Goal: Task Accomplishment & Management: Use online tool/utility

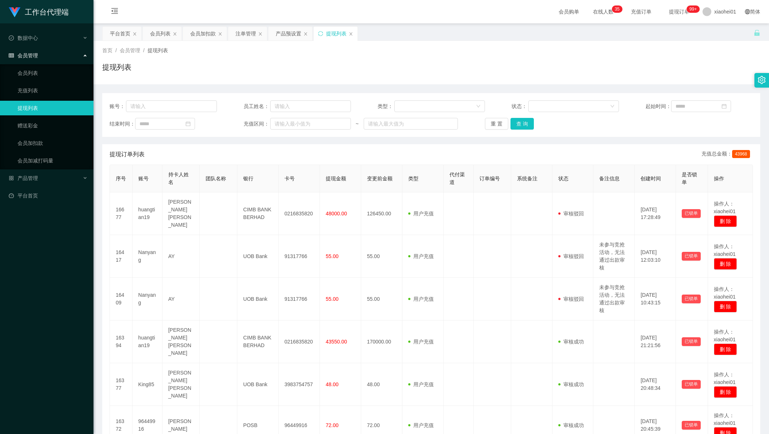
click at [207, 39] on div "会员加扣款" at bounding box center [203, 34] width 26 height 14
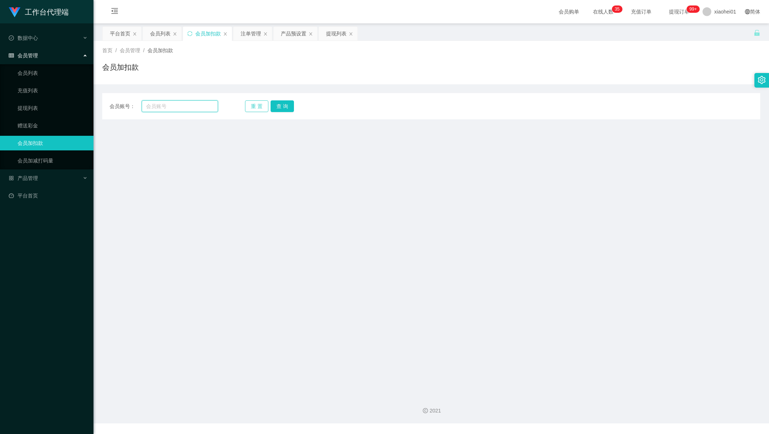
drag, startPoint x: 180, startPoint y: 108, endPoint x: 266, endPoint y: 112, distance: 86.9
click at [181, 109] on input "text" at bounding box center [180, 106] width 76 height 12
paste input "86466546"
type input "86466546"
click at [286, 108] on button "查 询" at bounding box center [281, 106] width 23 height 12
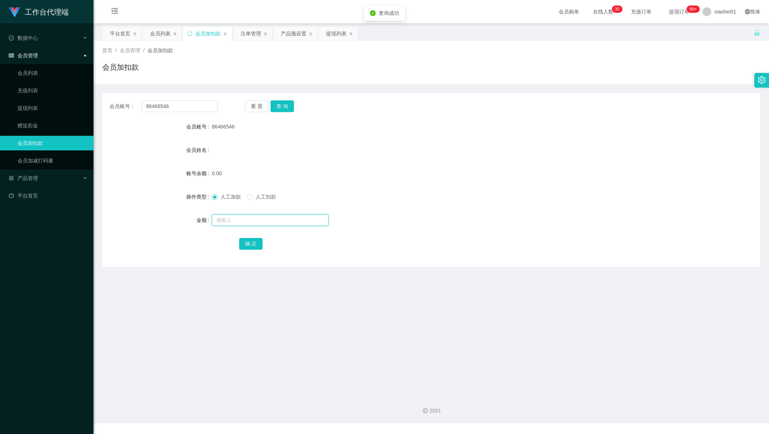
click at [272, 219] on input "text" at bounding box center [270, 220] width 117 height 12
type input "100"
click at [245, 242] on button "确 定" at bounding box center [250, 244] width 23 height 12
click at [482, 169] on div "100.00" at bounding box center [404, 173] width 384 height 15
